Goal: Information Seeking & Learning: Learn about a topic

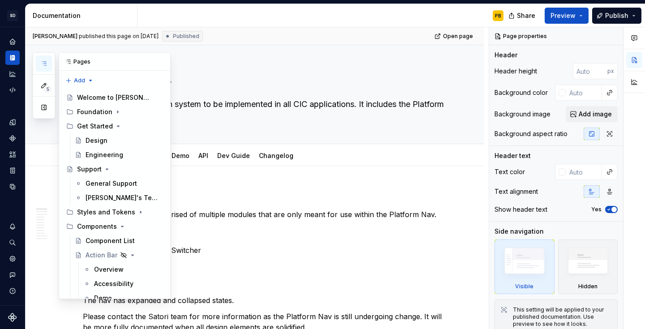
click at [39, 63] on button "button" at bounding box center [44, 64] width 16 height 16
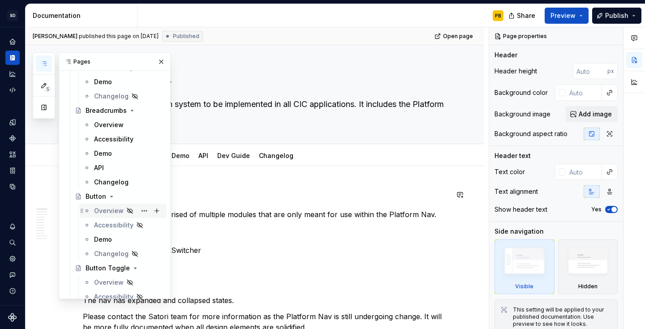
scroll to position [584, 0]
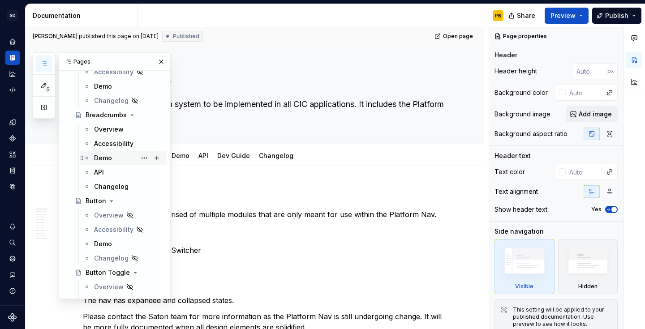
click at [104, 158] on div "Demo" at bounding box center [103, 158] width 18 height 9
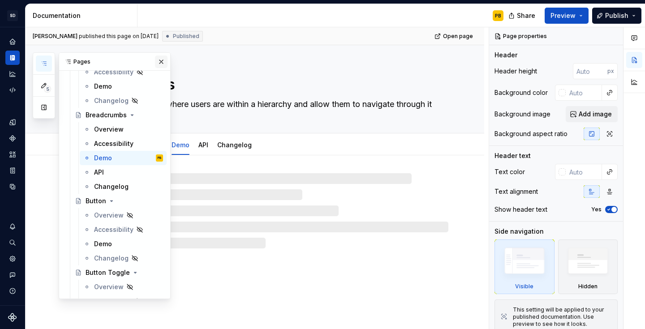
click at [155, 63] on button "button" at bounding box center [161, 62] width 13 height 13
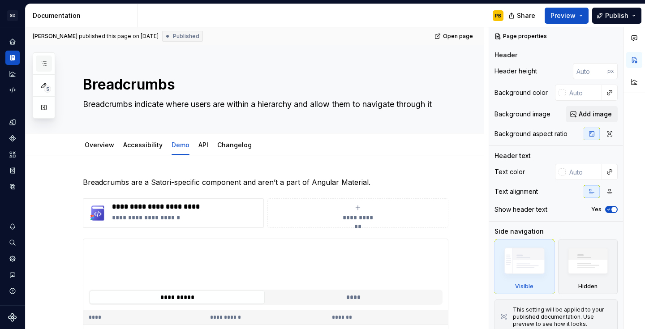
click at [48, 63] on button "button" at bounding box center [44, 64] width 16 height 16
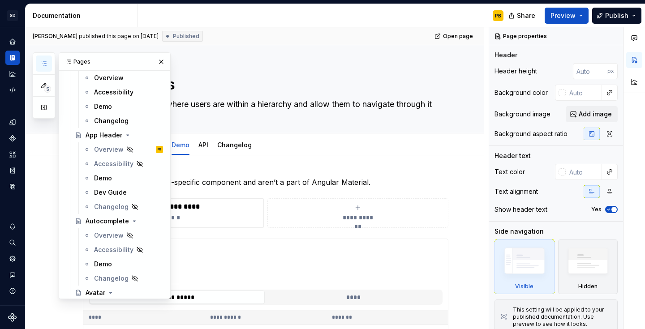
scroll to position [188, 0]
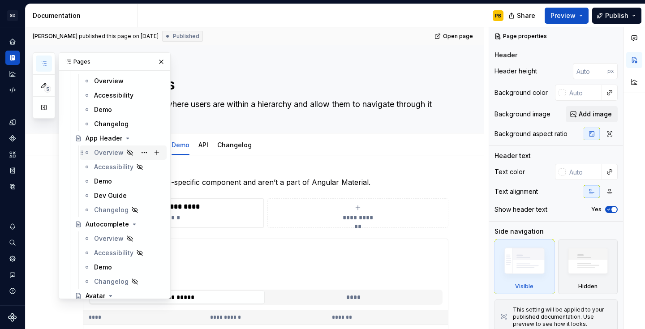
click at [97, 151] on div "Overview" at bounding box center [109, 152] width 30 height 9
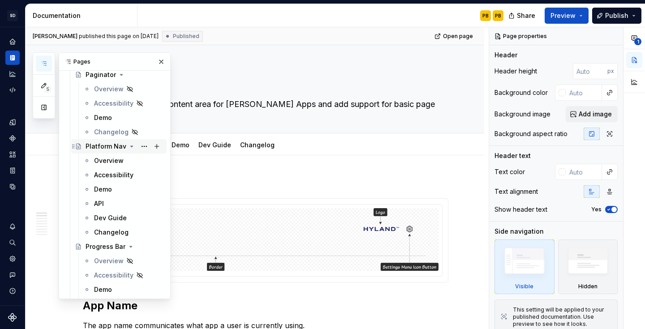
scroll to position [1776, 0]
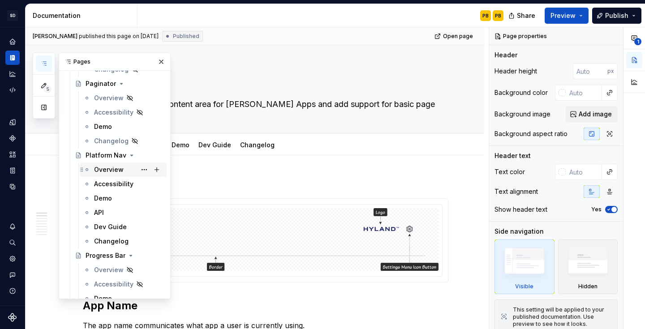
click at [94, 171] on div "Overview" at bounding box center [123, 169] width 80 height 13
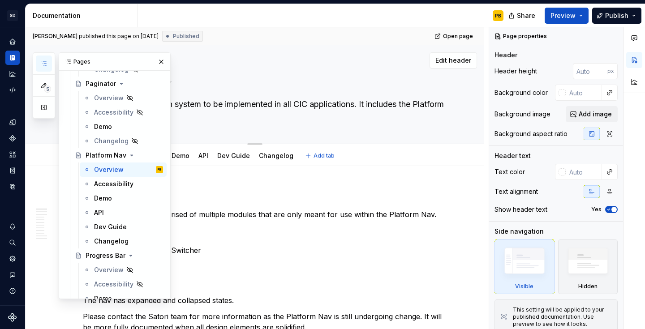
click at [274, 76] on textarea "Platform Nav" at bounding box center [263, 84] width 365 height 21
click at [160, 61] on button "button" at bounding box center [161, 62] width 13 height 13
click at [42, 60] on icon "button" at bounding box center [43, 63] width 7 height 7
click at [41, 60] on icon "button" at bounding box center [43, 63] width 7 height 7
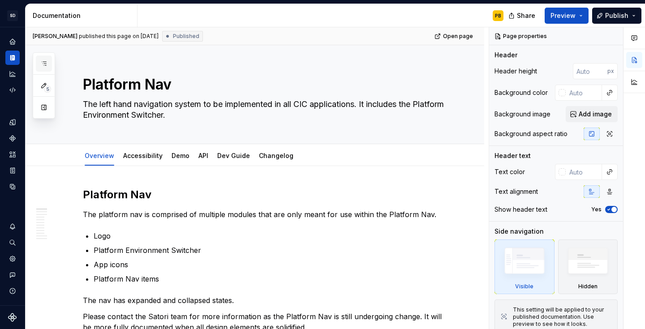
click at [41, 60] on icon "button" at bounding box center [43, 63] width 7 height 7
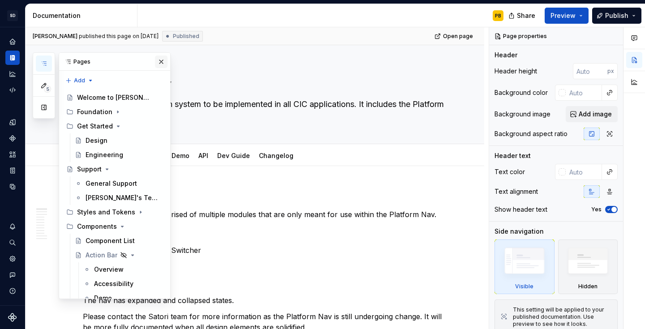
click at [155, 62] on button "button" at bounding box center [161, 62] width 13 height 13
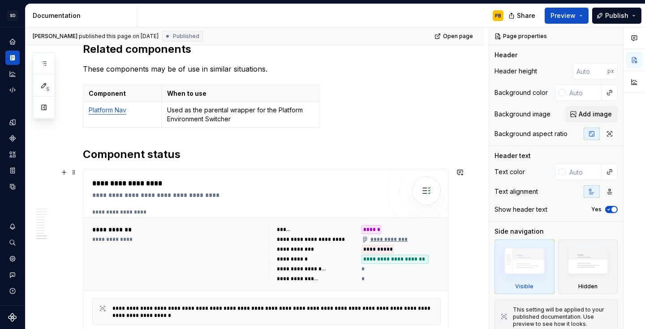
scroll to position [1964, 0]
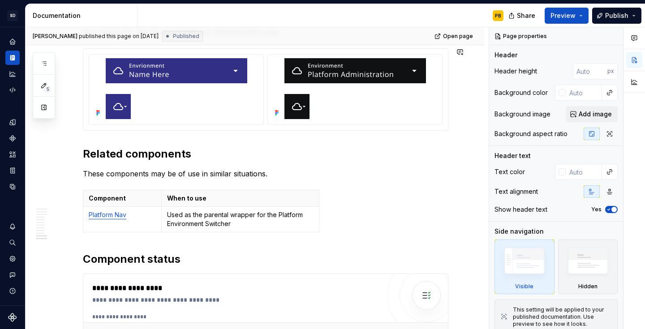
type textarea "*"
